Goal: Browse casually

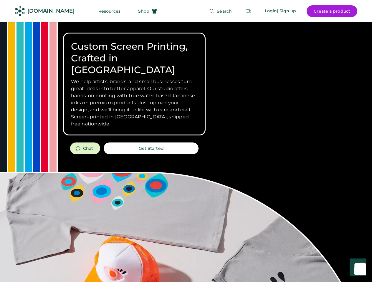
click at [186, 141] on div "Custom Screen Printing, Crafted in [GEOGRAPHIC_DATA] We help artists, brands, a…" at bounding box center [186, 209] width 372 height 374
click at [186, 152] on div "Custom Screen Printing, Crafted in [GEOGRAPHIC_DATA] We help artists, brands, a…" at bounding box center [186, 209] width 372 height 374
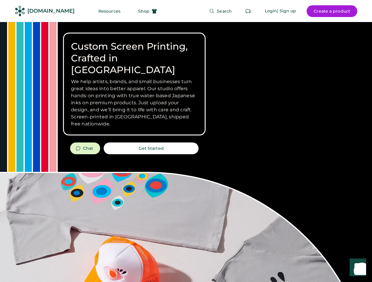
click at [186, 152] on div "Custom Screen Printing, Crafted in [GEOGRAPHIC_DATA] We help artists, brands, a…" at bounding box center [186, 209] width 372 height 374
click at [134, 84] on h3 "We help artists, brands, and small businesses turn great ideas into better appa…" at bounding box center [134, 102] width 126 height 49
click at [134, 78] on h3 "We help artists, brands, and small businesses turn great ideas into better appa…" at bounding box center [134, 102] width 126 height 49
click at [134, 52] on h1 "Custom Screen Printing, Crafted in [GEOGRAPHIC_DATA]" at bounding box center [134, 58] width 126 height 35
